Goal: Task Accomplishment & Management: Manage account settings

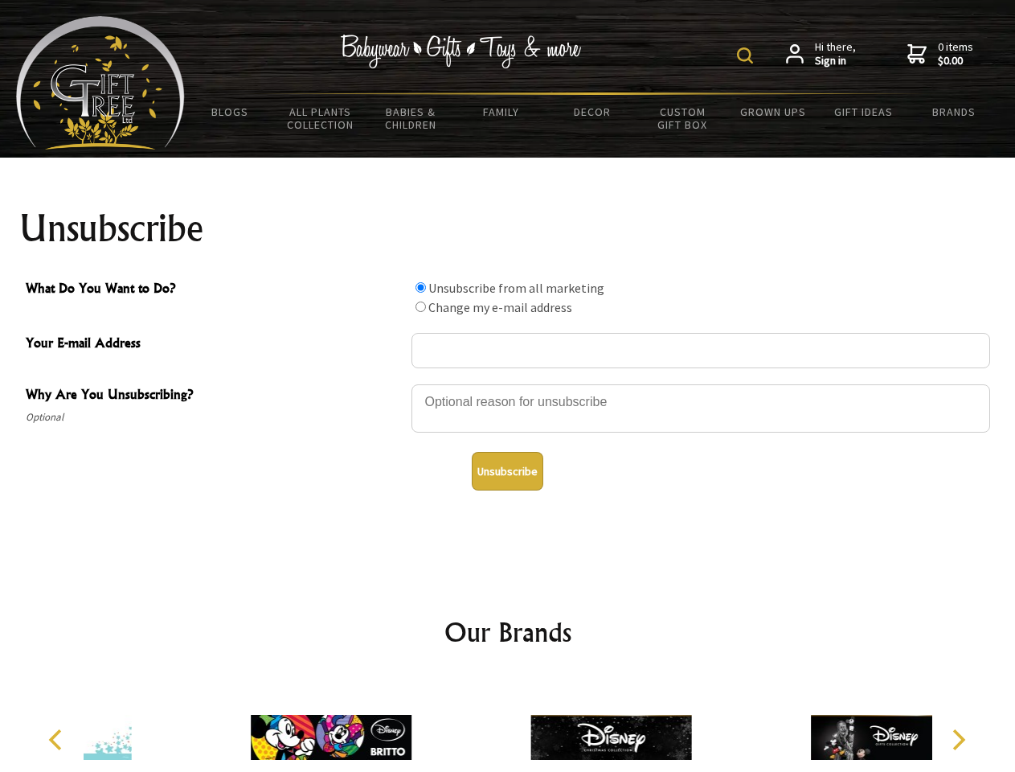
click at [748, 55] on img at bounding box center [745, 55] width 16 height 16
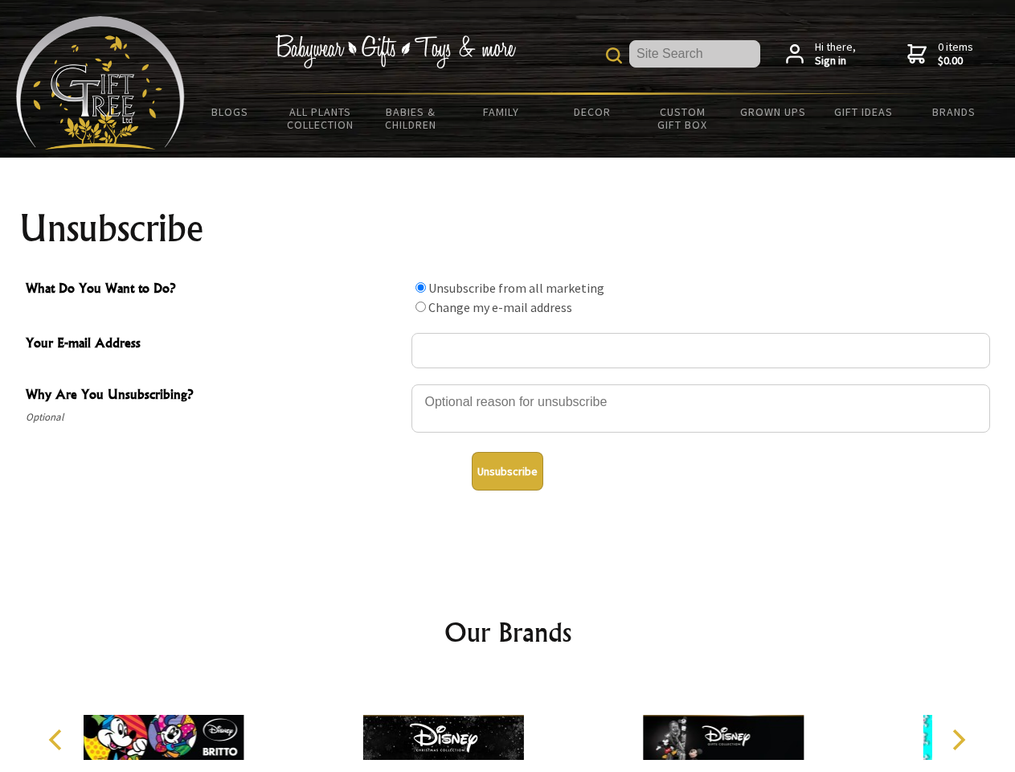
click at [508, 383] on div at bounding box center [701, 411] width 579 height 56
click at [420, 287] on input "What Do You Want to Do?" at bounding box center [421, 287] width 10 height 10
click at [420, 306] on input "What Do You Want to Do?" at bounding box center [421, 306] width 10 height 10
click at [507, 471] on button "Unsubscribe" at bounding box center [508, 471] width 72 height 39
click at [508, 724] on div at bounding box center [443, 739] width 280 height 125
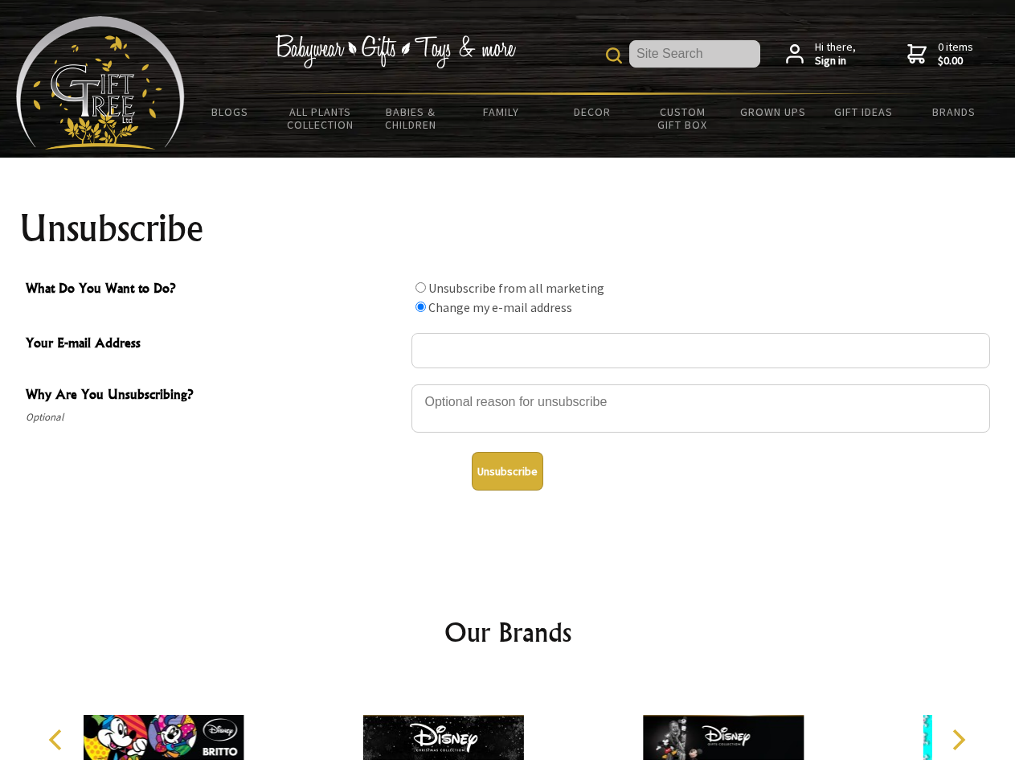
click at [58, 739] on icon "Previous" at bounding box center [57, 739] width 21 height 21
click at [958, 739] on icon "Next" at bounding box center [957, 739] width 21 height 21
radio input "true"
